Goal: Task Accomplishment & Management: Manage account settings

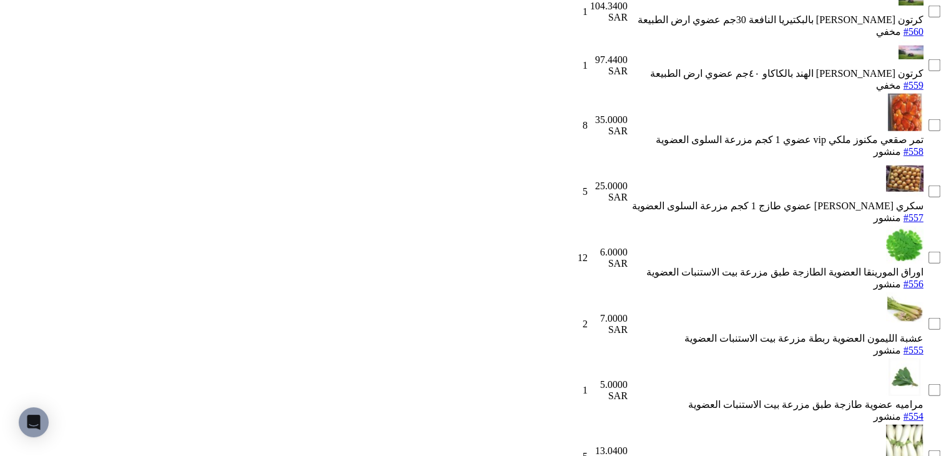
scroll to position [3397, 0]
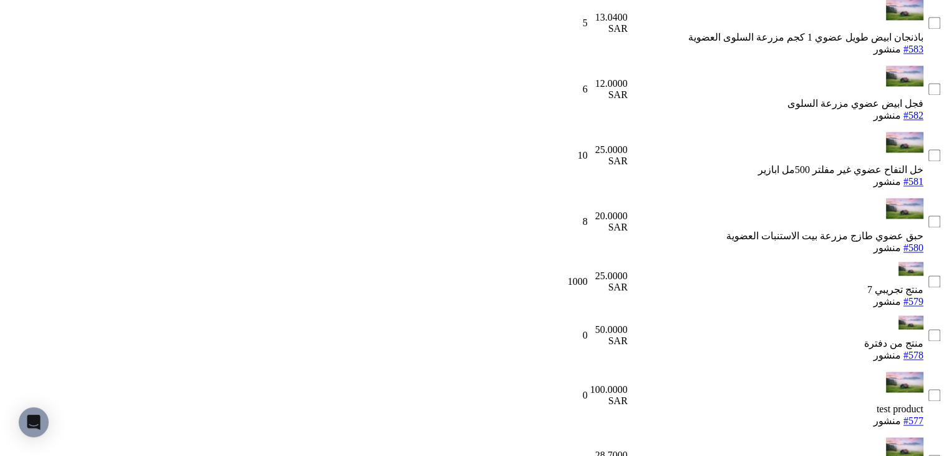
scroll to position [1400, 0]
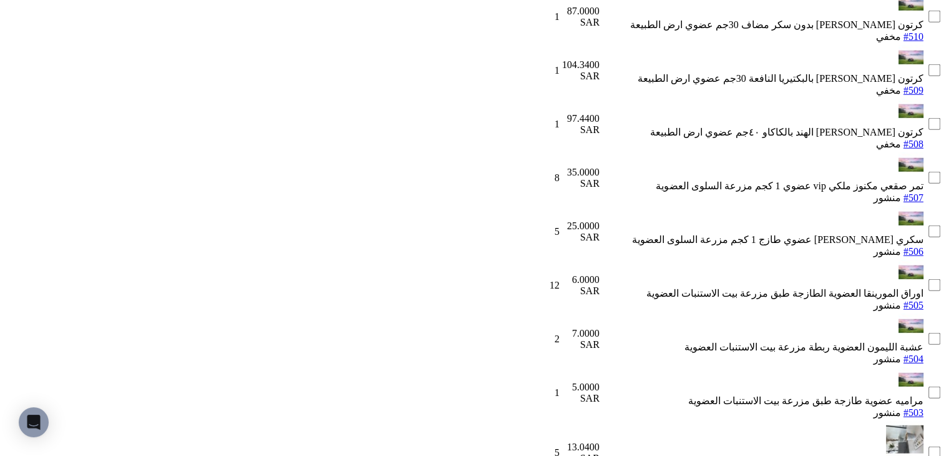
scroll to position [3397, 0]
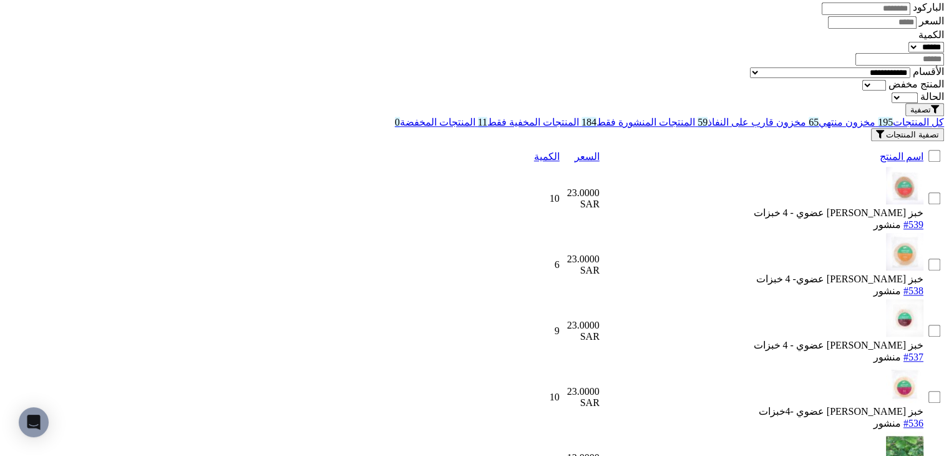
scroll to position [1196, 0]
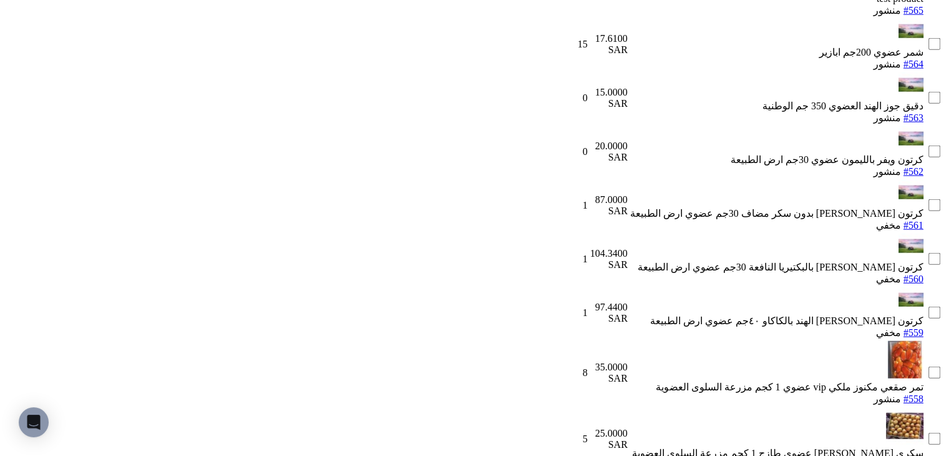
scroll to position [2996, 0]
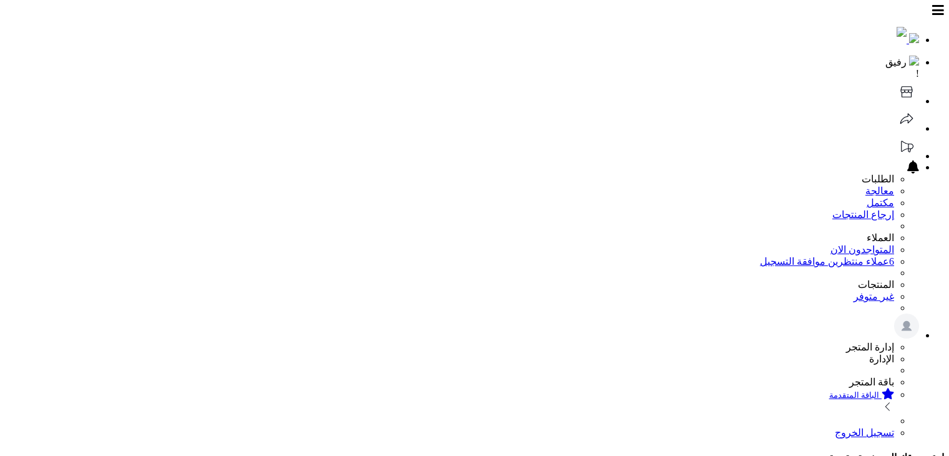
select select
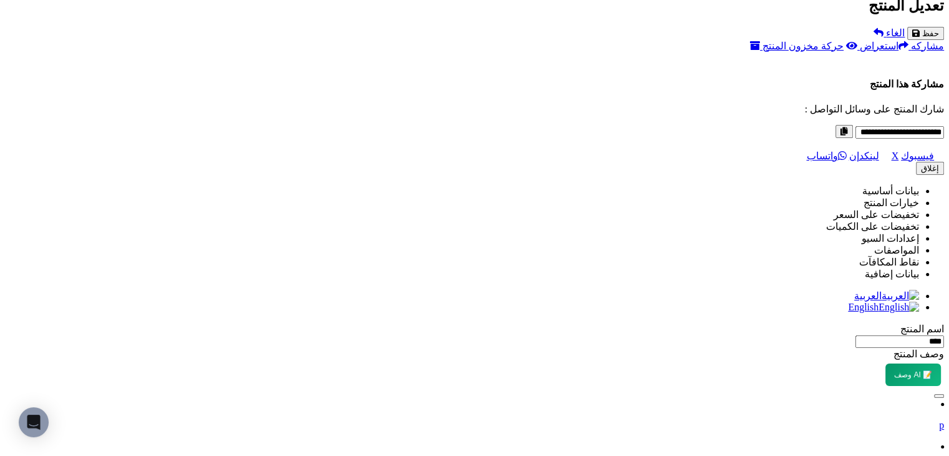
scroll to position [1027, 0]
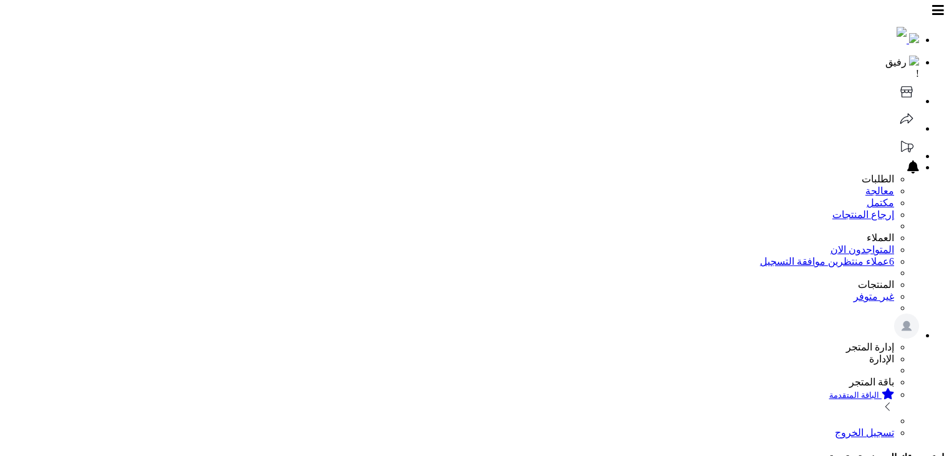
select select
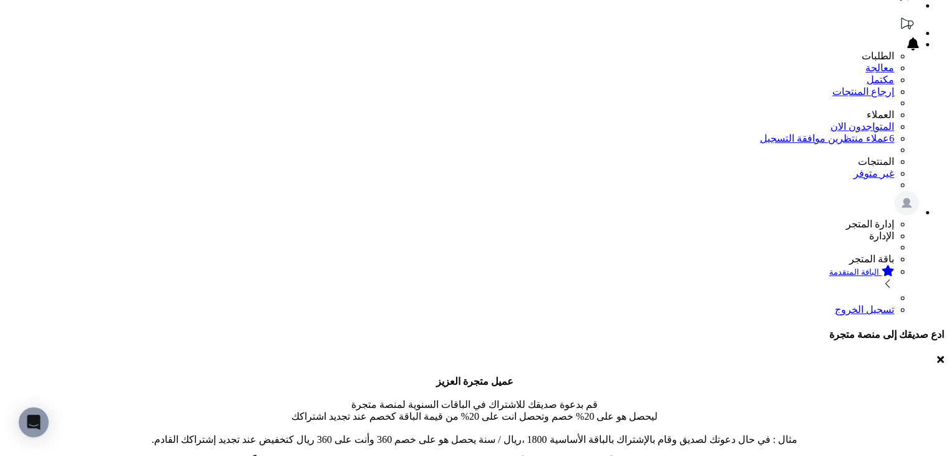
scroll to position [125, 0]
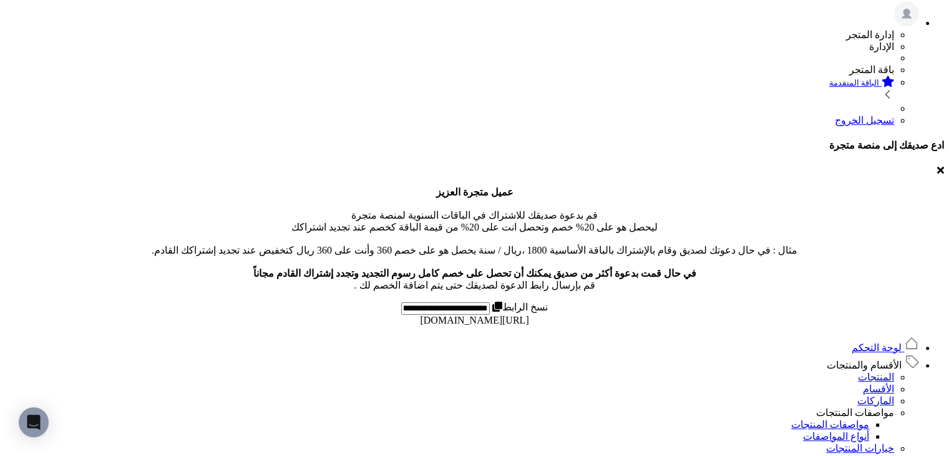
scroll to position [624, 0]
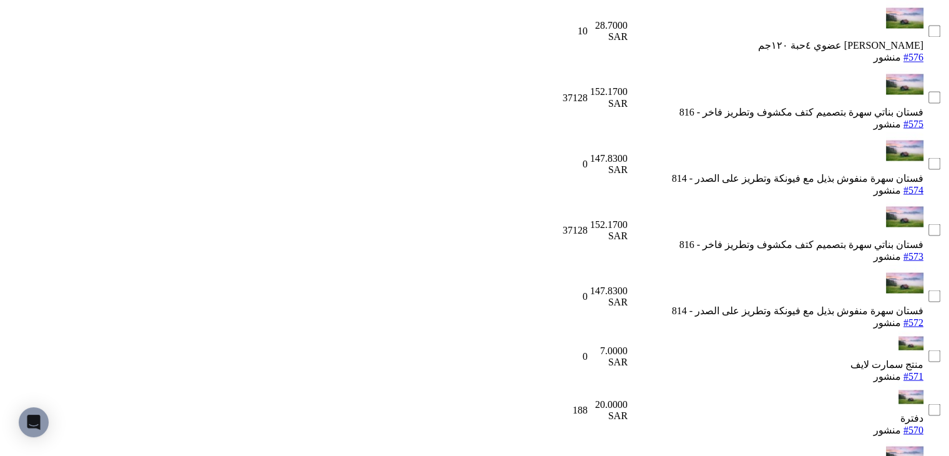
scroll to position [2496, 0]
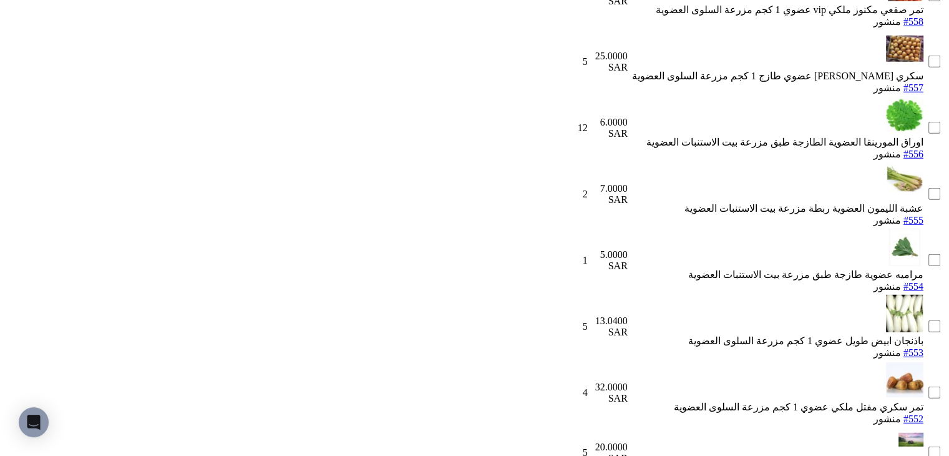
scroll to position [3397, 0]
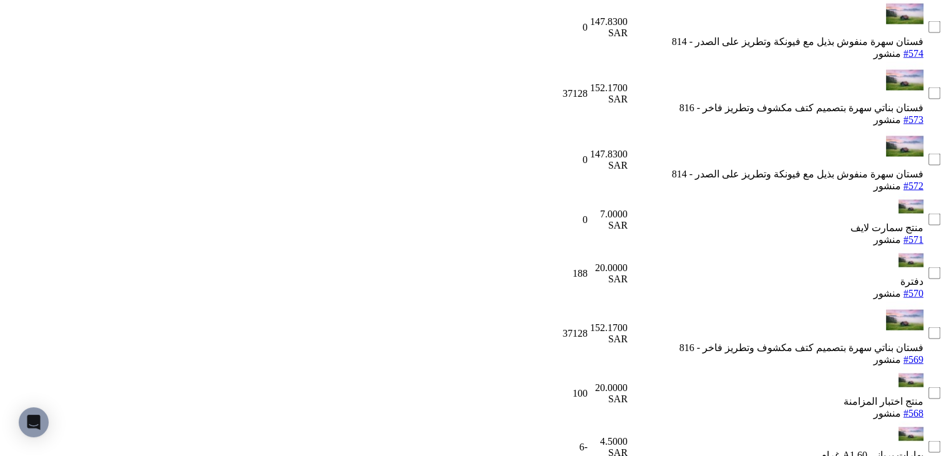
scroll to position [2399, 0]
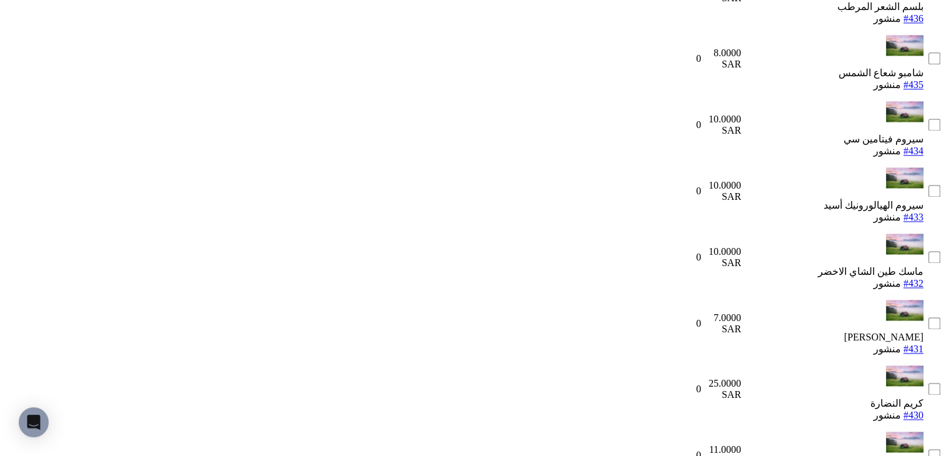
scroll to position [1420, 0]
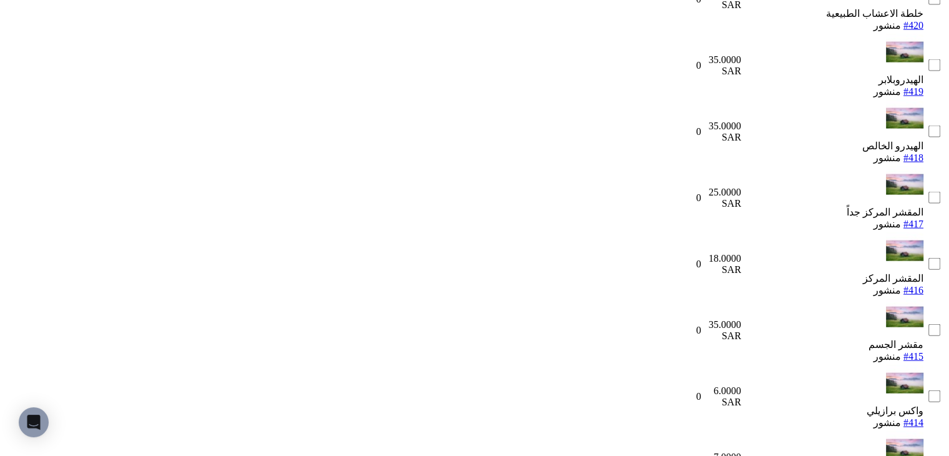
scroll to position [2731, 0]
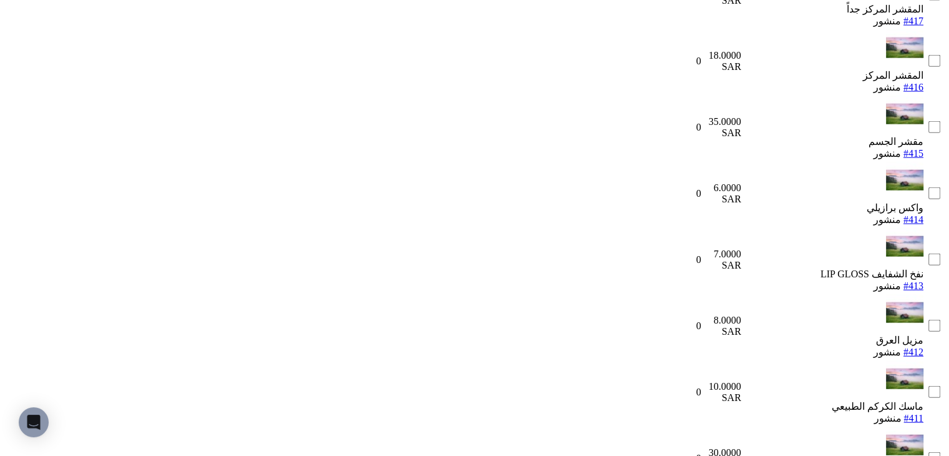
scroll to position [3043, 0]
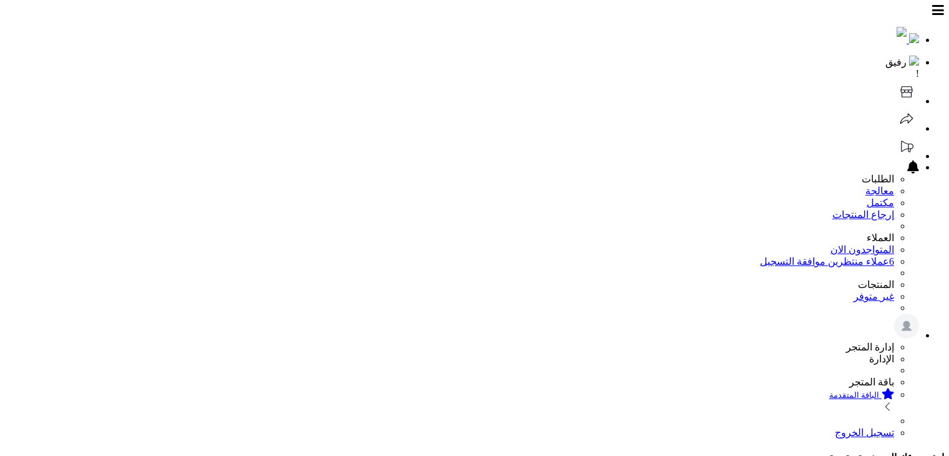
scroll to position [3043, 0]
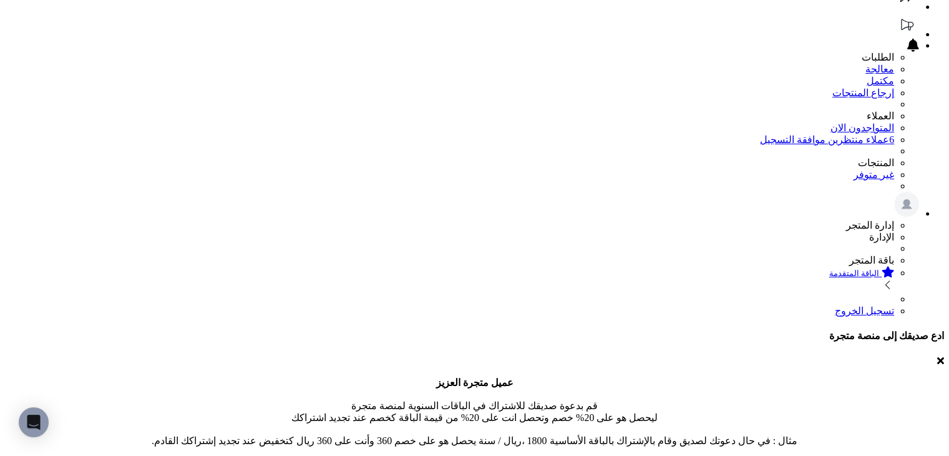
scroll to position [4, 0]
